Goal: Task Accomplishment & Management: Complete application form

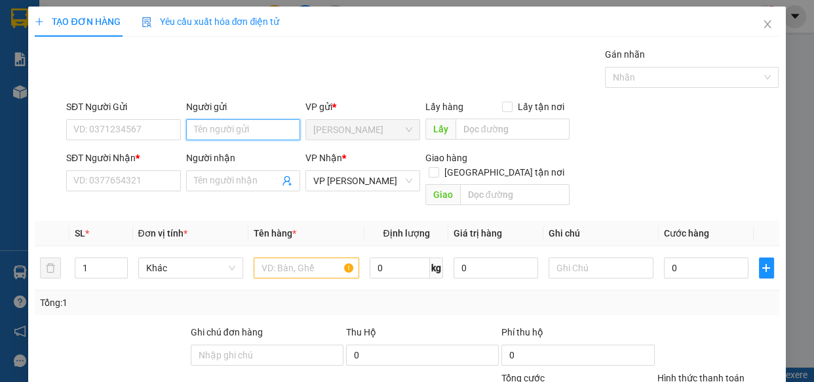
click at [225, 132] on input "Người gửi" at bounding box center [243, 129] width 115 height 21
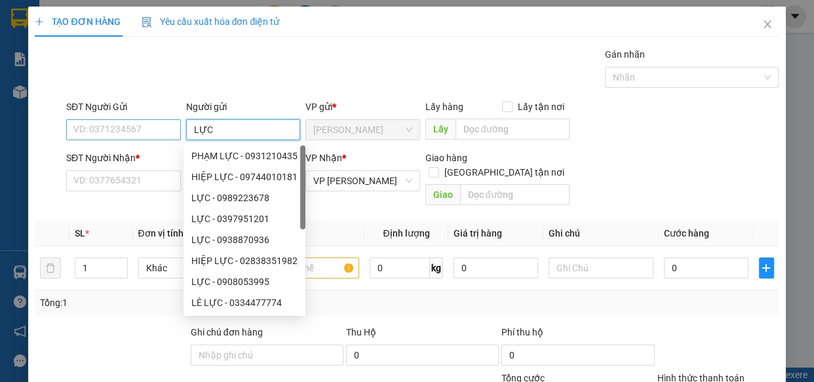
type input "LỰC"
click at [138, 127] on input "SĐT Người Gửi" at bounding box center [123, 129] width 115 height 21
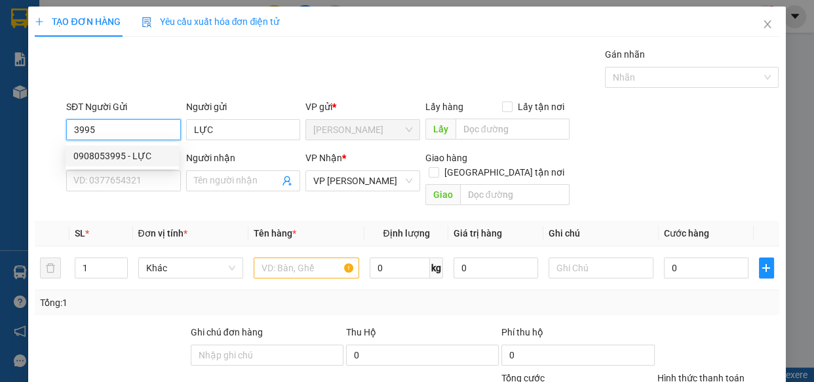
click at [118, 155] on div "0908053995 - LỰC" at bounding box center [122, 156] width 98 height 14
type input "0908053995"
type input "LỰC"
type input "30.000"
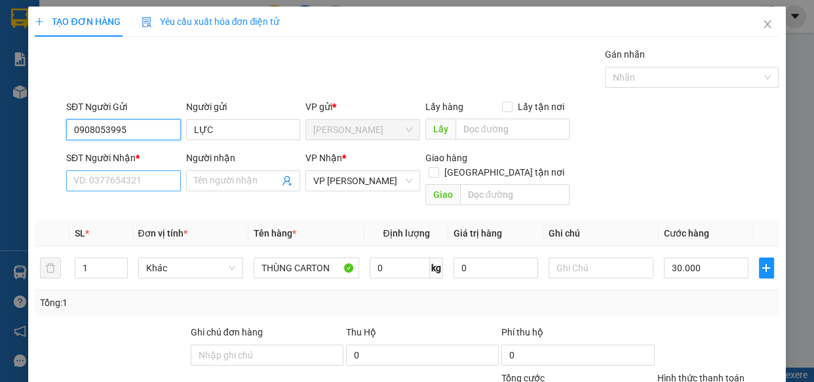
type input "0908053995"
click at [142, 179] on input "SĐT Người Nhận *" at bounding box center [123, 180] width 115 height 21
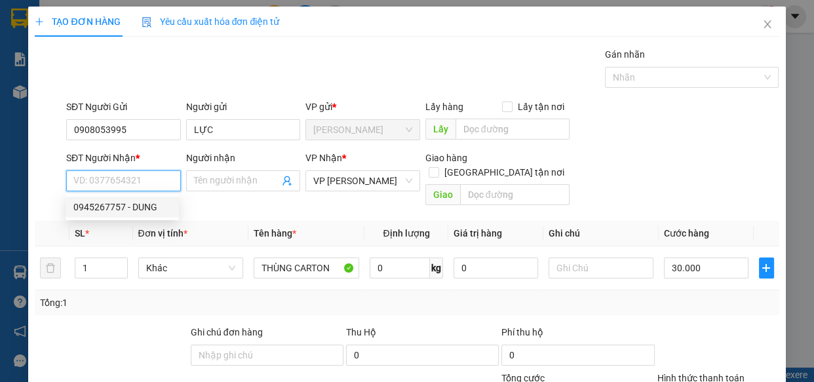
click at [106, 207] on div "0945267757 - DUNG" at bounding box center [122, 207] width 98 height 14
type input "0945267757"
type input "DUNG"
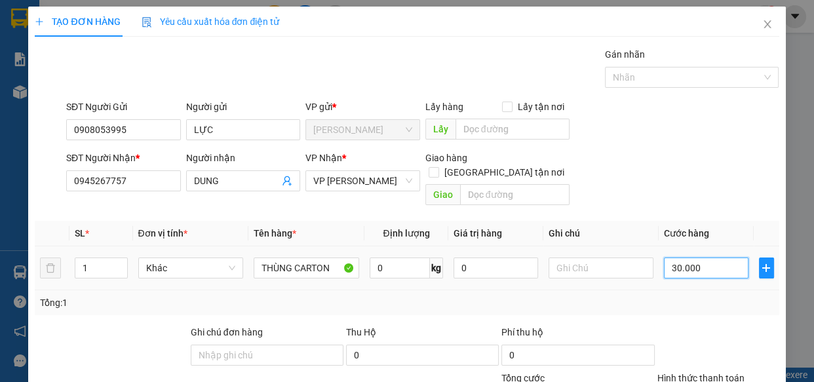
click at [703, 258] on input "30.000" at bounding box center [706, 268] width 85 height 21
type input "0"
click at [575, 258] on input "text" at bounding box center [602, 268] width 106 height 21
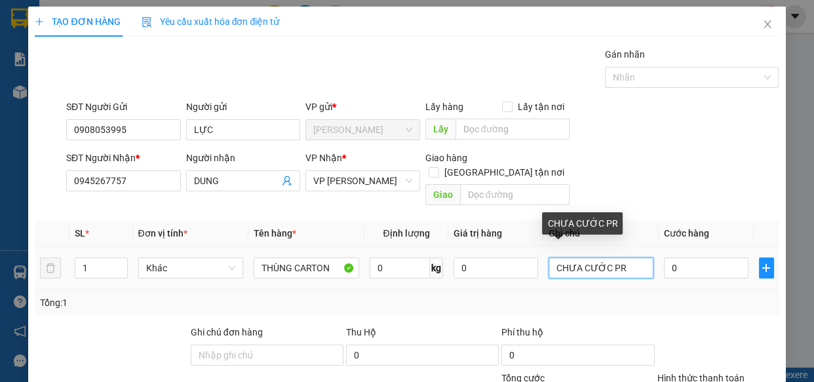
click at [549, 258] on input "CHƯA CƯỚC PR" at bounding box center [602, 268] width 106 height 21
click at [642, 258] on input "GỬI 155..CHƯA CƯỚC PR" at bounding box center [602, 268] width 106 height 21
click at [642, 258] on input "GỬI 155..CHƯA CPR" at bounding box center [602, 268] width 106 height 21
type input "GỬI 155..CHƯA CƯỚC PR THU 30"
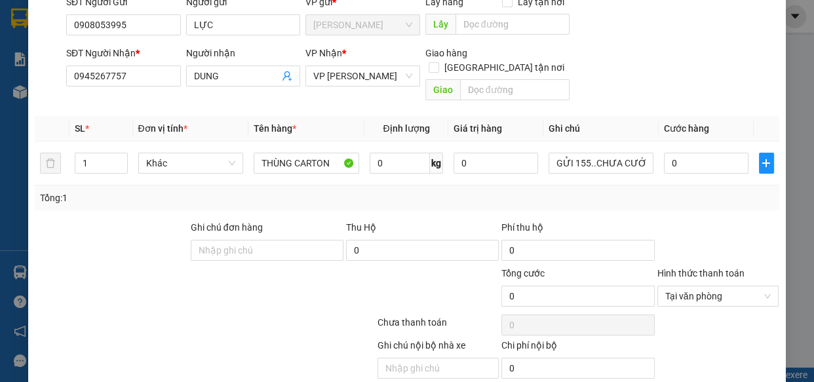
scroll to position [143, 0]
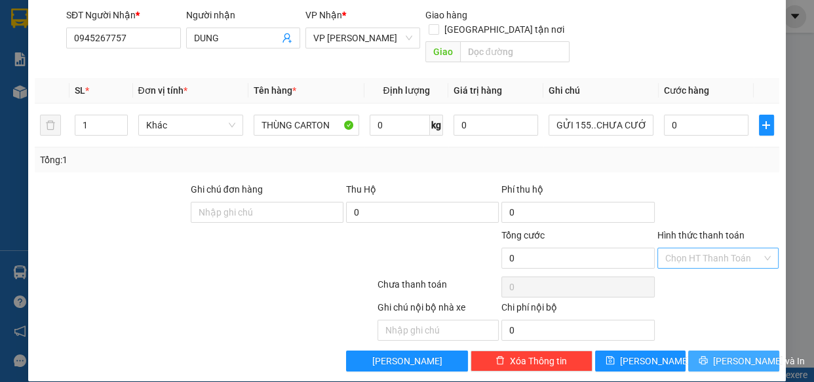
click at [737, 354] on span "[PERSON_NAME] và In" at bounding box center [759, 361] width 92 height 14
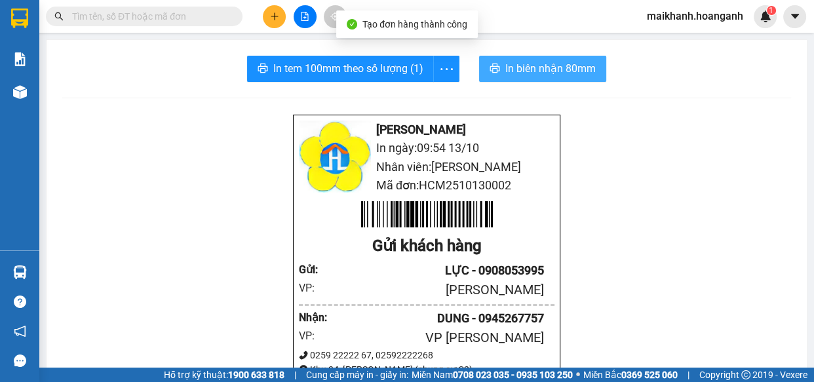
click at [542, 68] on span "In biên nhận 80mm" at bounding box center [550, 68] width 90 height 16
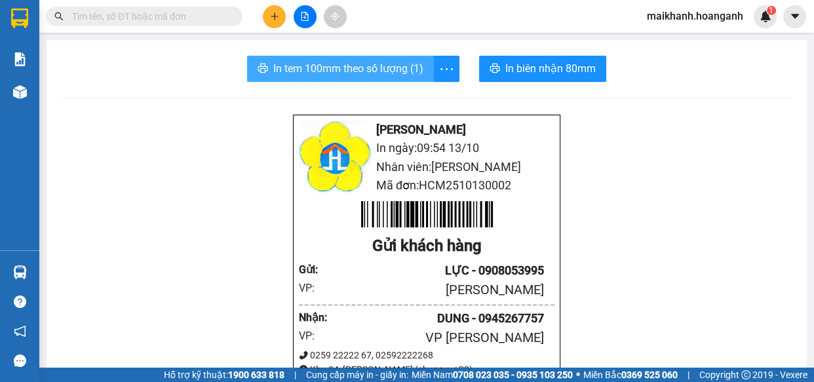
click at [368, 69] on span "In tem 100mm theo số lượng (1)" at bounding box center [348, 68] width 150 height 16
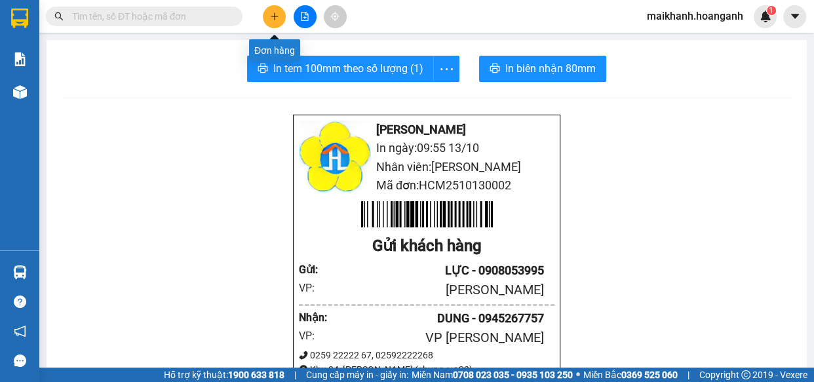
click at [272, 14] on icon "plus" at bounding box center [274, 16] width 9 height 9
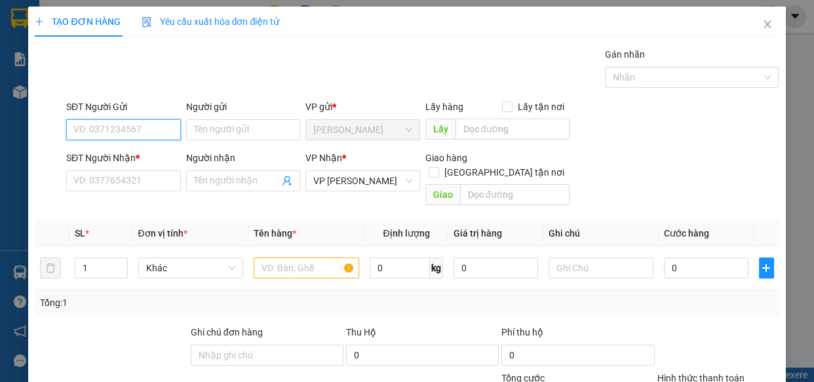
click at [157, 128] on input "SĐT Người Gửi" at bounding box center [123, 129] width 115 height 21
click at [149, 157] on div "0962713913 - DUNG" at bounding box center [122, 156] width 98 height 14
type input "0962713913"
type input "DUNG"
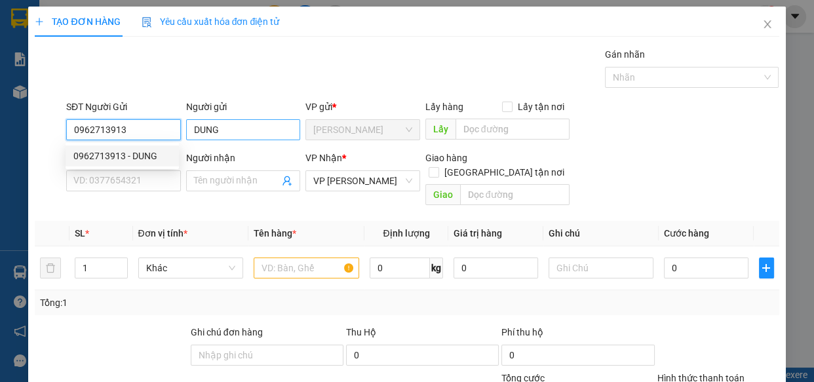
type input "30.000"
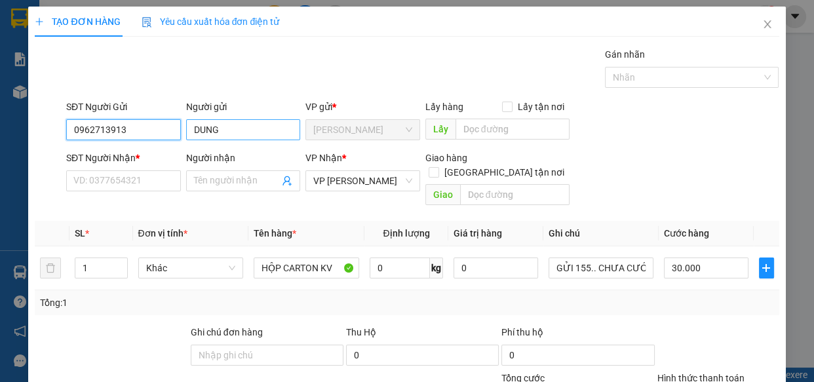
type input "0962713913"
click at [237, 131] on input "DUNG" at bounding box center [243, 129] width 115 height 21
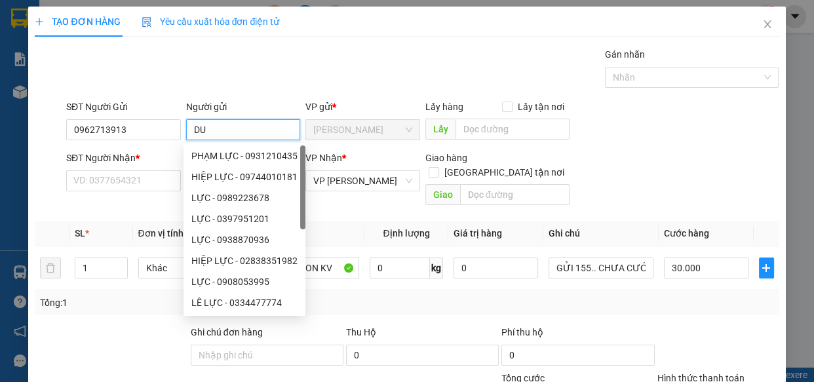
type input "D"
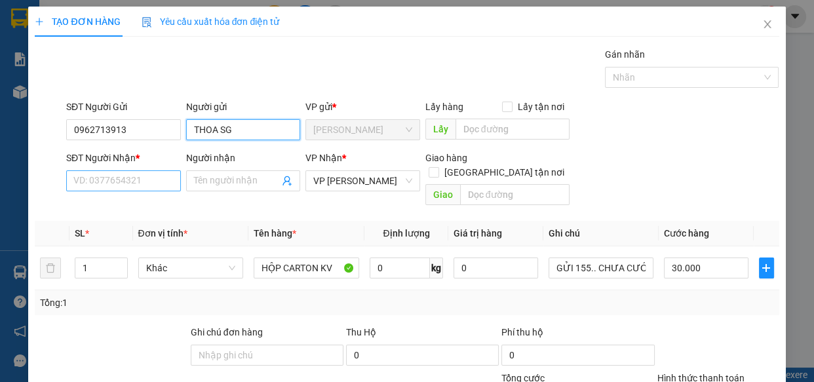
type input "THOA SG"
click at [121, 174] on input "SĐT Người Nhận *" at bounding box center [123, 180] width 115 height 21
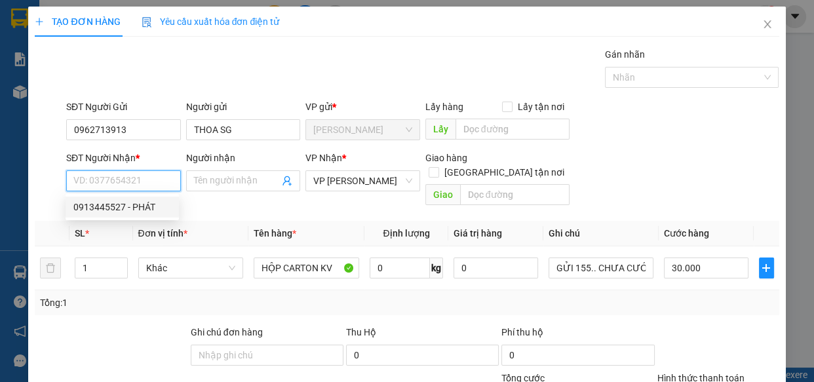
click at [111, 204] on div "0913445527 - PHÁT" at bounding box center [122, 207] width 98 height 14
type input "0913445527"
type input "PHÁT"
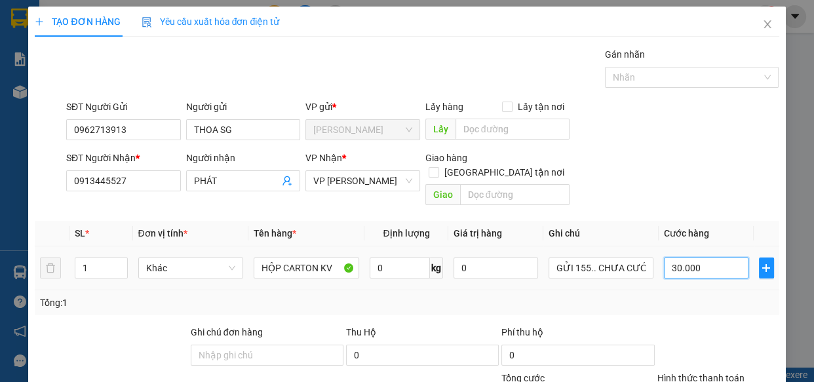
click at [720, 258] on input "30.000" at bounding box center [706, 268] width 85 height 21
type input "0"
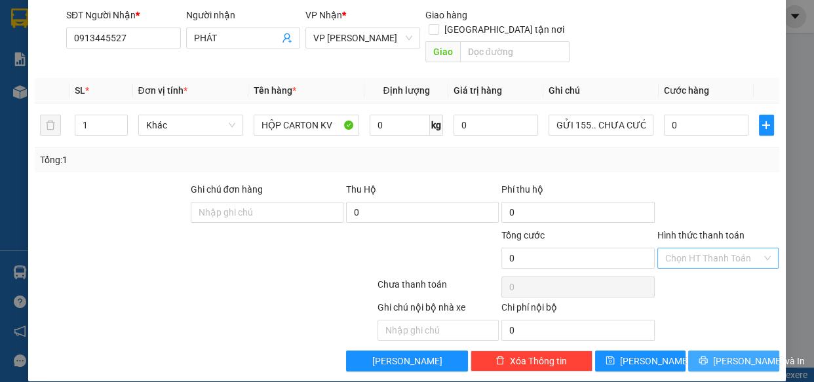
click at [738, 354] on span "[PERSON_NAME] và In" at bounding box center [759, 361] width 92 height 14
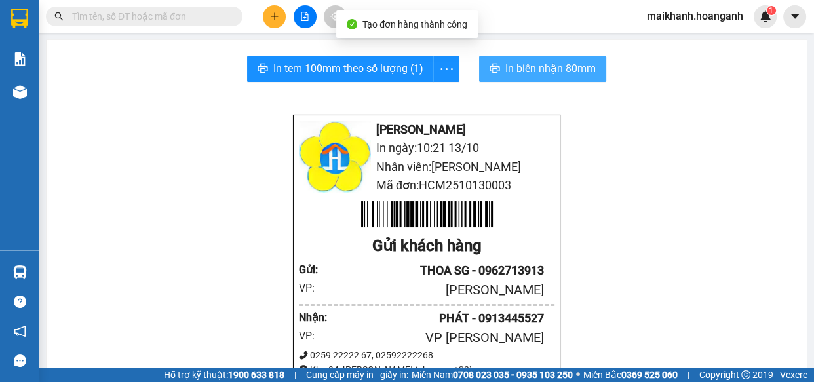
click at [525, 64] on span "In biên nhận 80mm" at bounding box center [550, 68] width 90 height 16
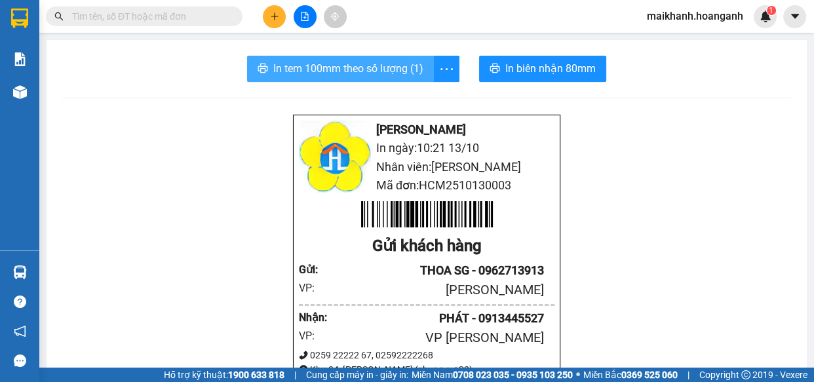
click at [328, 73] on span "In tem 100mm theo số lượng (1)" at bounding box center [348, 68] width 150 height 16
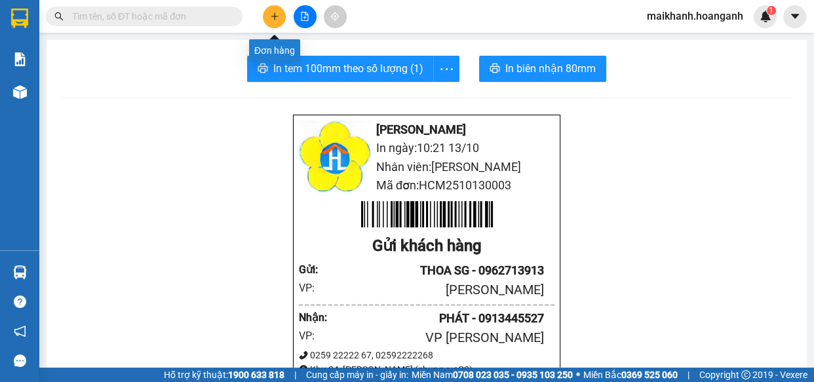
click at [274, 16] on icon "plus" at bounding box center [274, 16] width 7 height 1
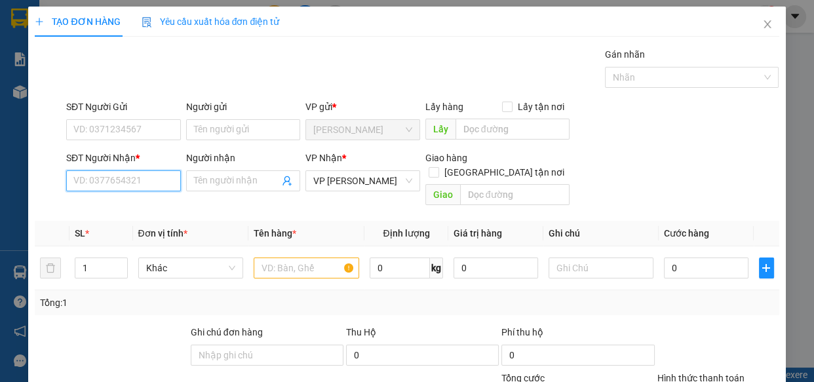
click at [139, 185] on input "SĐT Người Nhận *" at bounding box center [123, 180] width 115 height 21
type input "0394693203"
click at [218, 181] on input "Người nhận" at bounding box center [237, 181] width 86 height 14
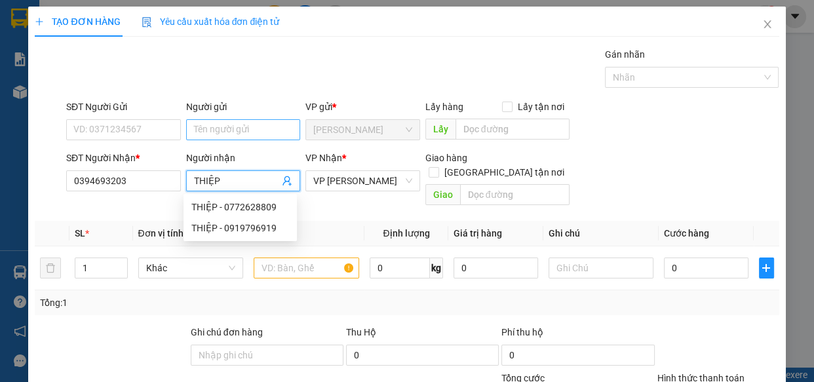
type input "THIỆP"
click at [234, 128] on input "Người gửi" at bounding box center [243, 129] width 115 height 21
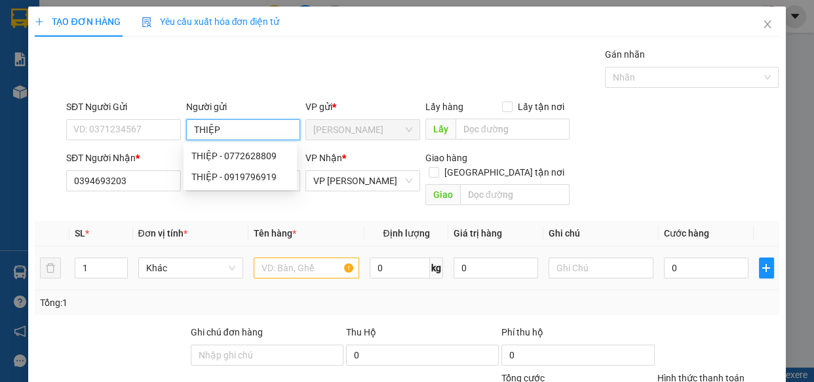
type input "THIỆP"
click at [282, 258] on input "text" at bounding box center [307, 268] width 106 height 21
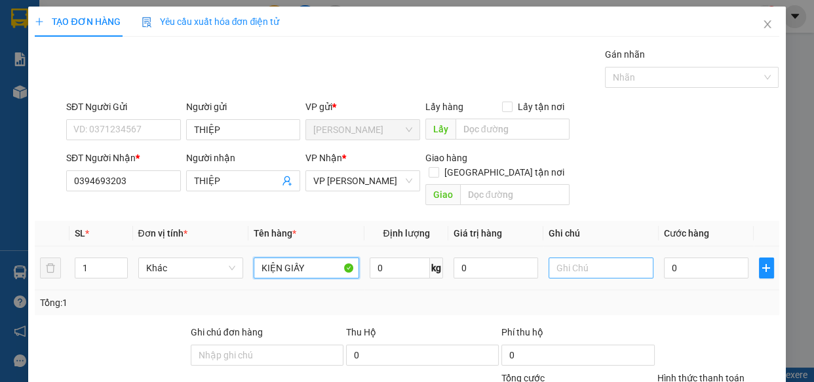
type input "KIỆN GIẤY"
click at [562, 258] on input "text" at bounding box center [602, 268] width 106 height 21
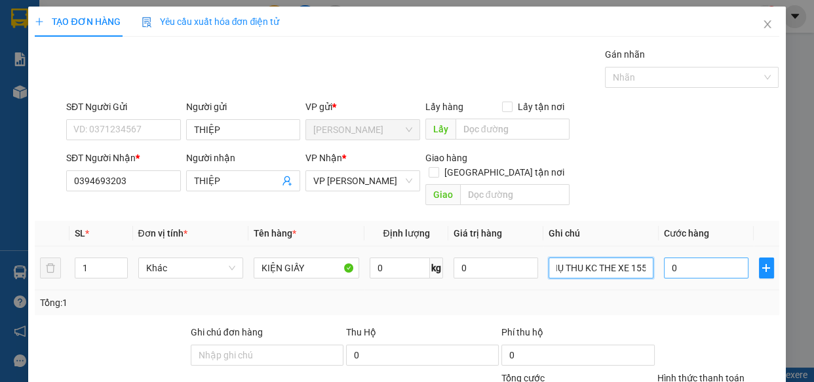
type input "PHỤ THU KC THE XE 155"
click at [674, 258] on input "0" at bounding box center [706, 268] width 85 height 21
type input "4"
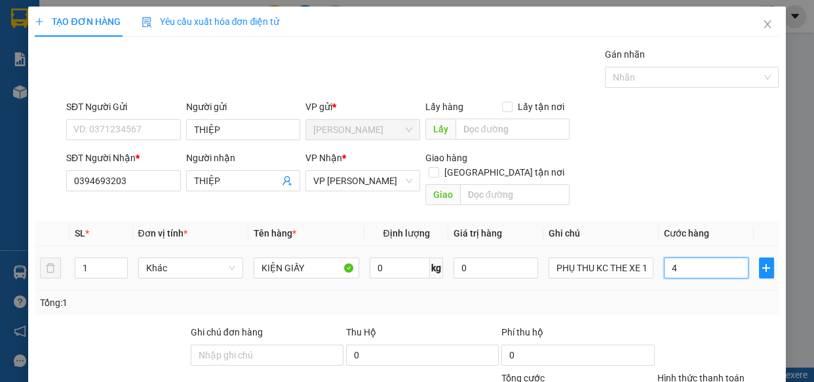
type input "40"
type input "40.000"
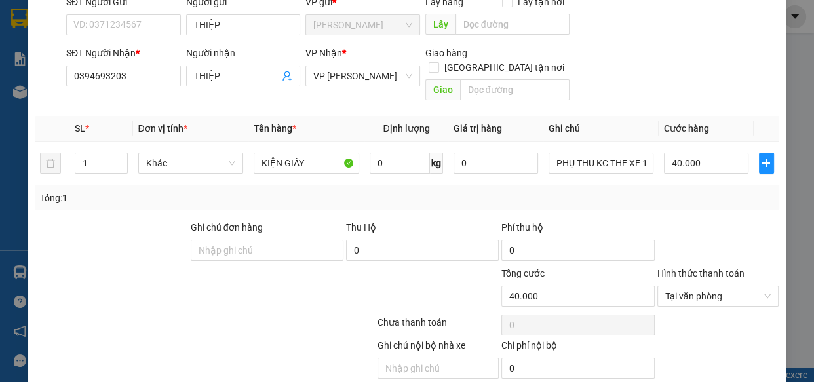
scroll to position [143, 0]
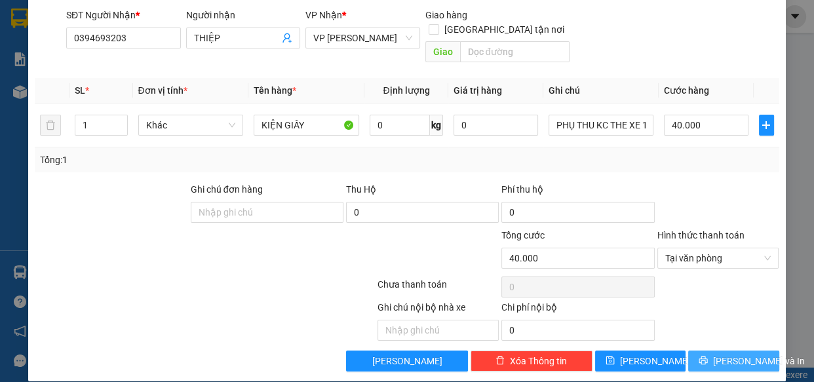
click at [741, 354] on span "[PERSON_NAME] và In" at bounding box center [759, 361] width 92 height 14
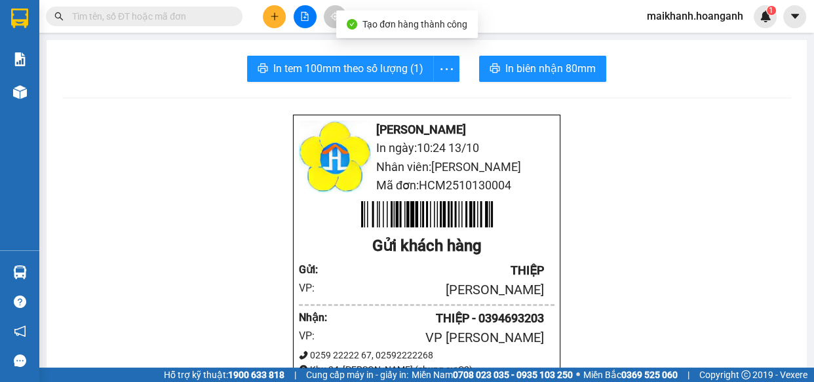
click at [197, 18] on input "text" at bounding box center [149, 16] width 155 height 14
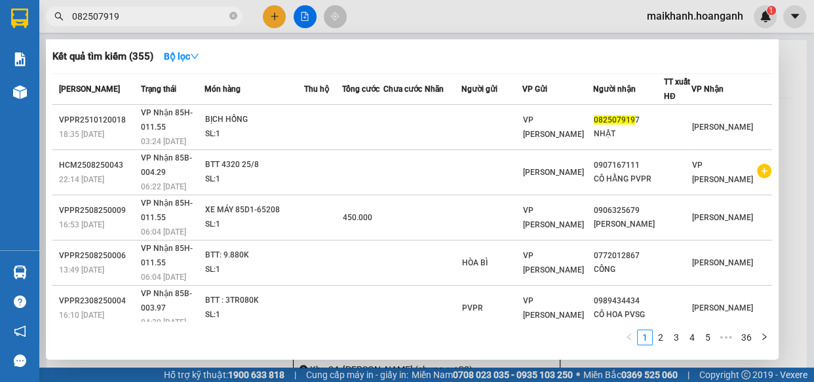
type input "0825079197"
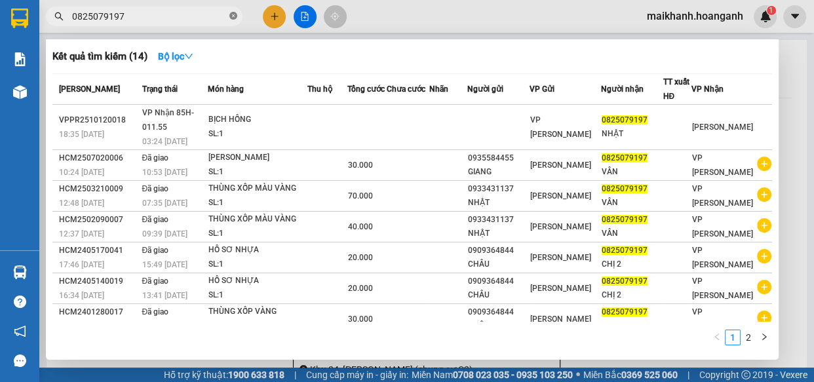
click at [234, 15] on icon "close-circle" at bounding box center [233, 16] width 8 height 8
